Goal: Task Accomplishment & Management: Complete application form

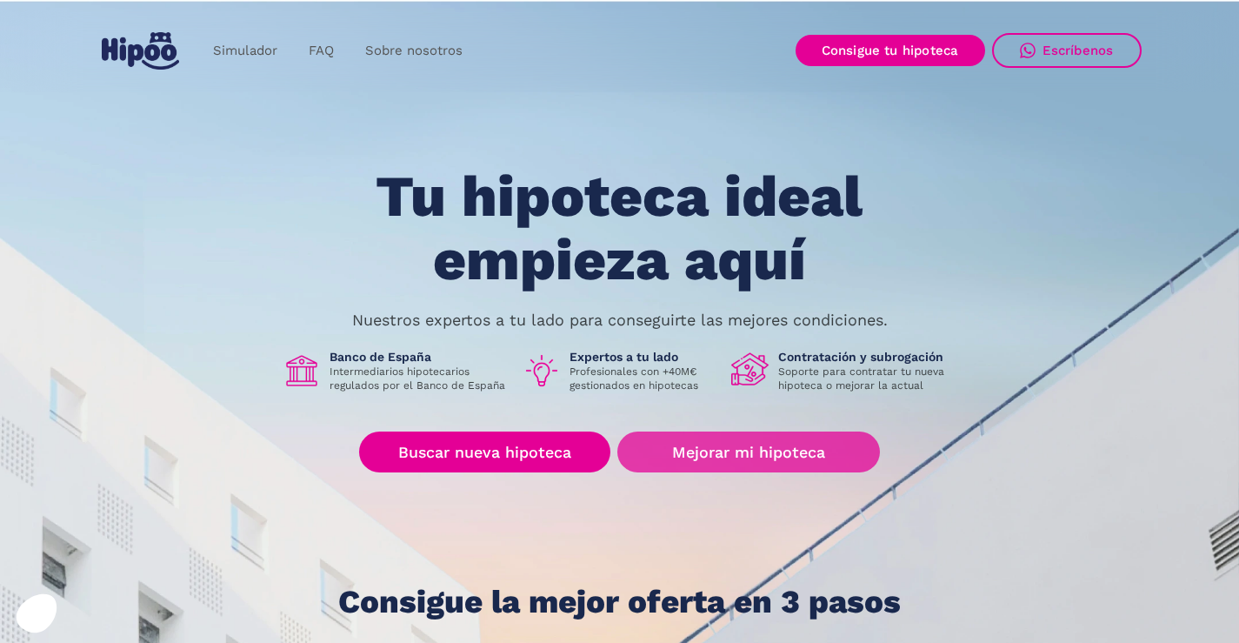
click at [701, 459] on link "Mejorar mi hipoteca" at bounding box center [749, 451] width 262 height 41
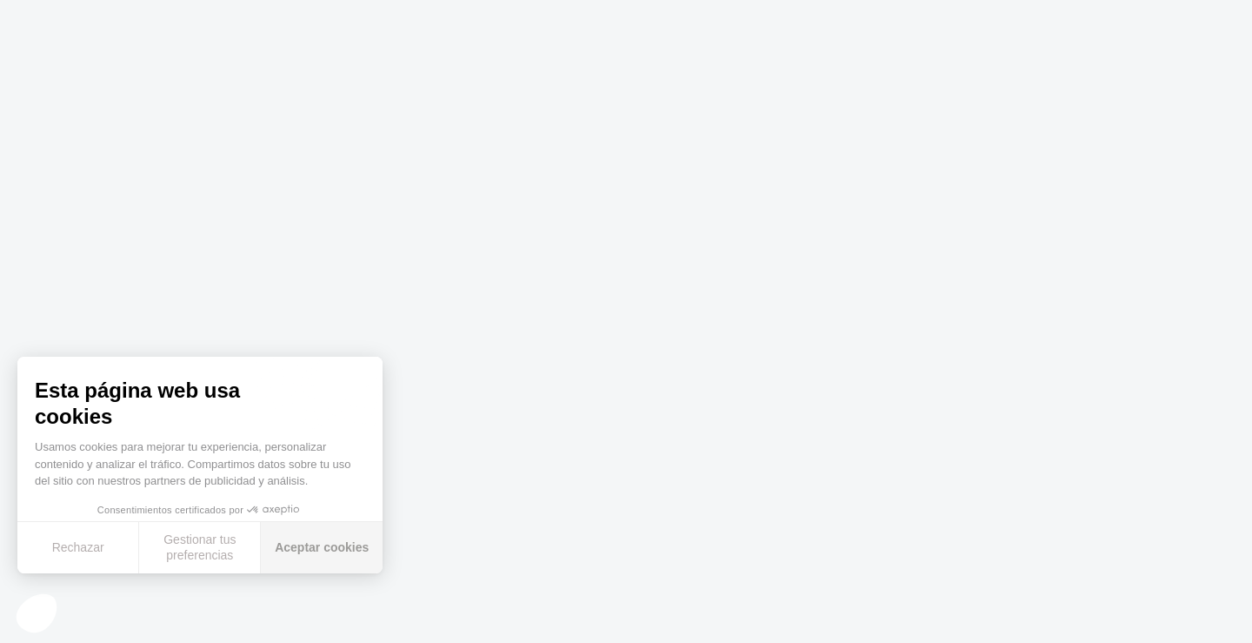
drag, startPoint x: 326, startPoint y: 553, endPoint x: 341, endPoint y: 550, distance: 15.2
click at [328, 553] on button "Aceptar cookies" at bounding box center [322, 547] width 122 height 51
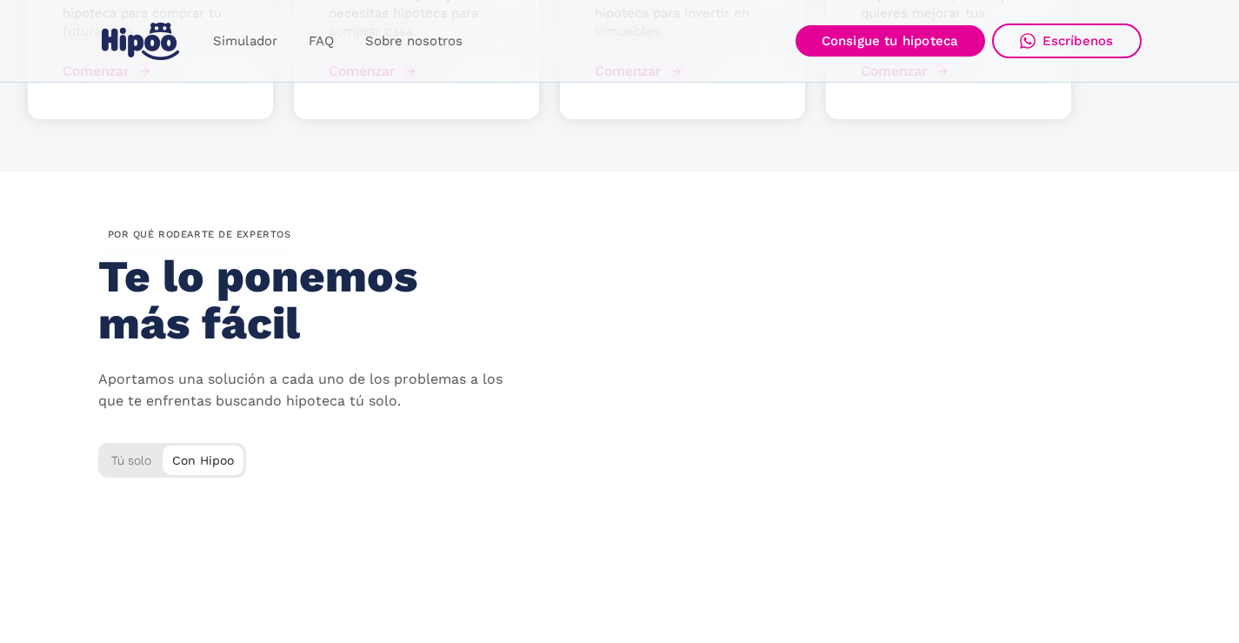
scroll to position [2696, 0]
